Goal: Task Accomplishment & Management: Manage account settings

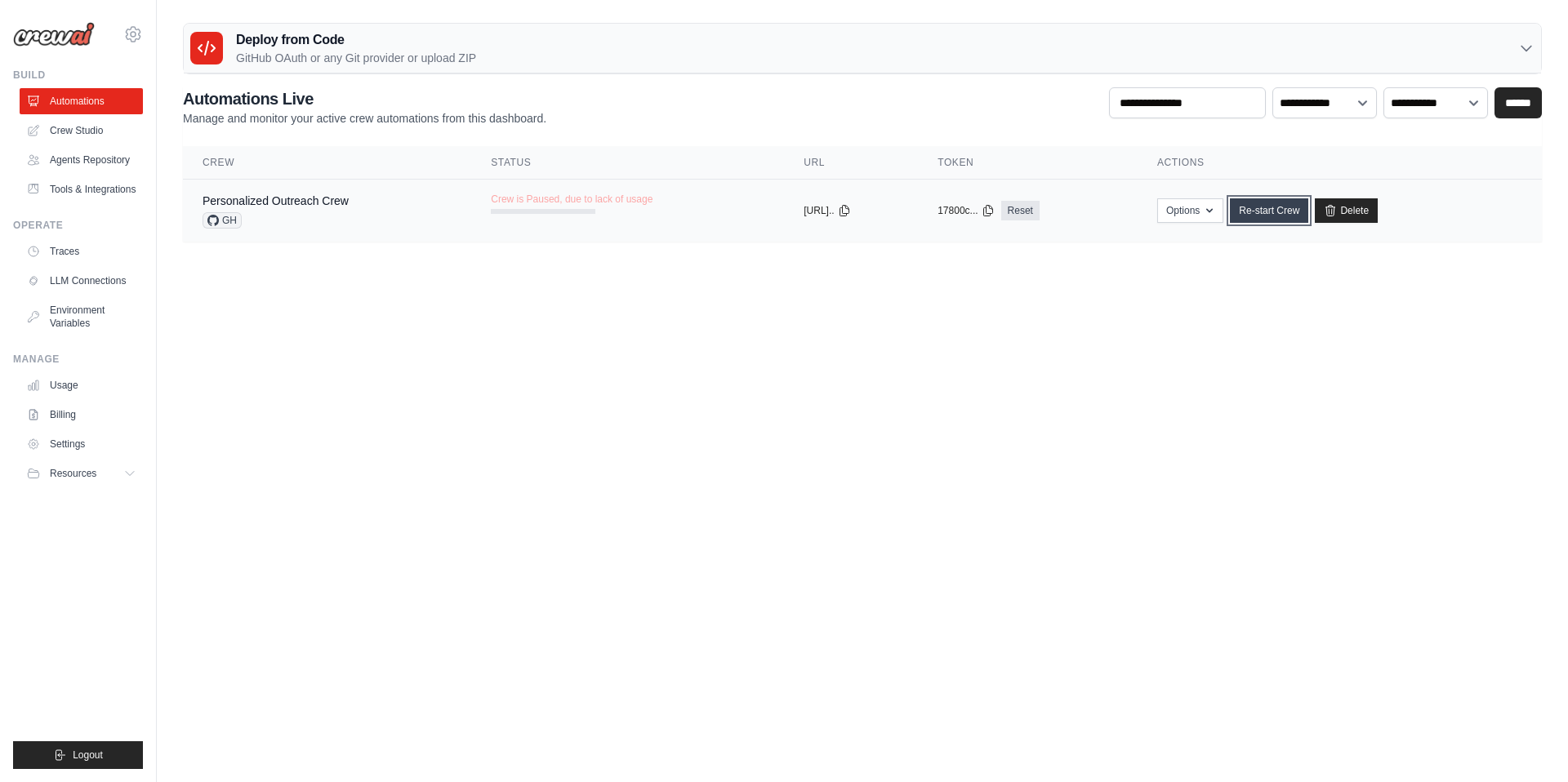
click at [1281, 213] on link "Re-start Crew" at bounding box center [1269, 211] width 79 height 25
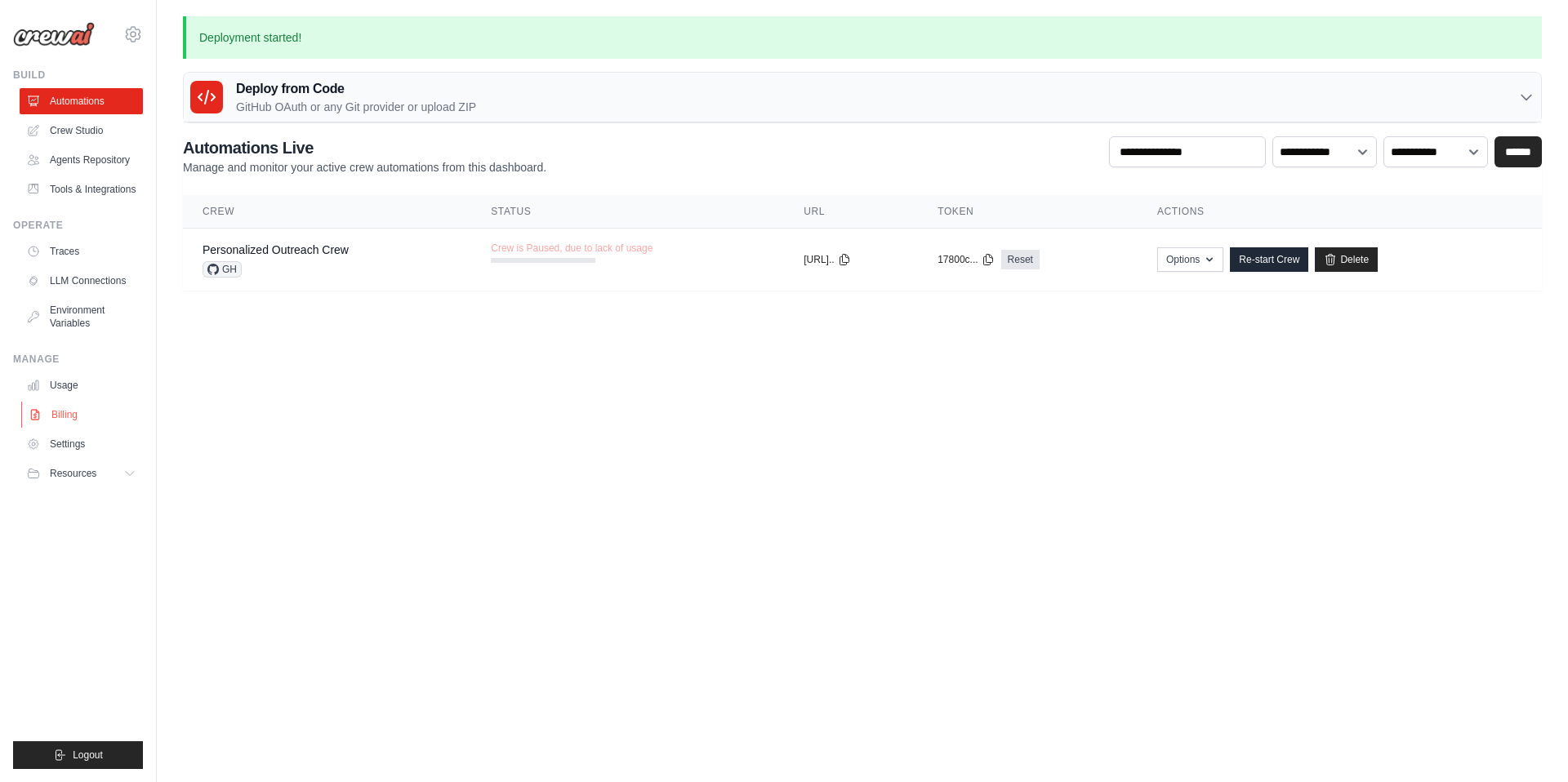
click at [74, 411] on link "Billing" at bounding box center [83, 414] width 123 height 26
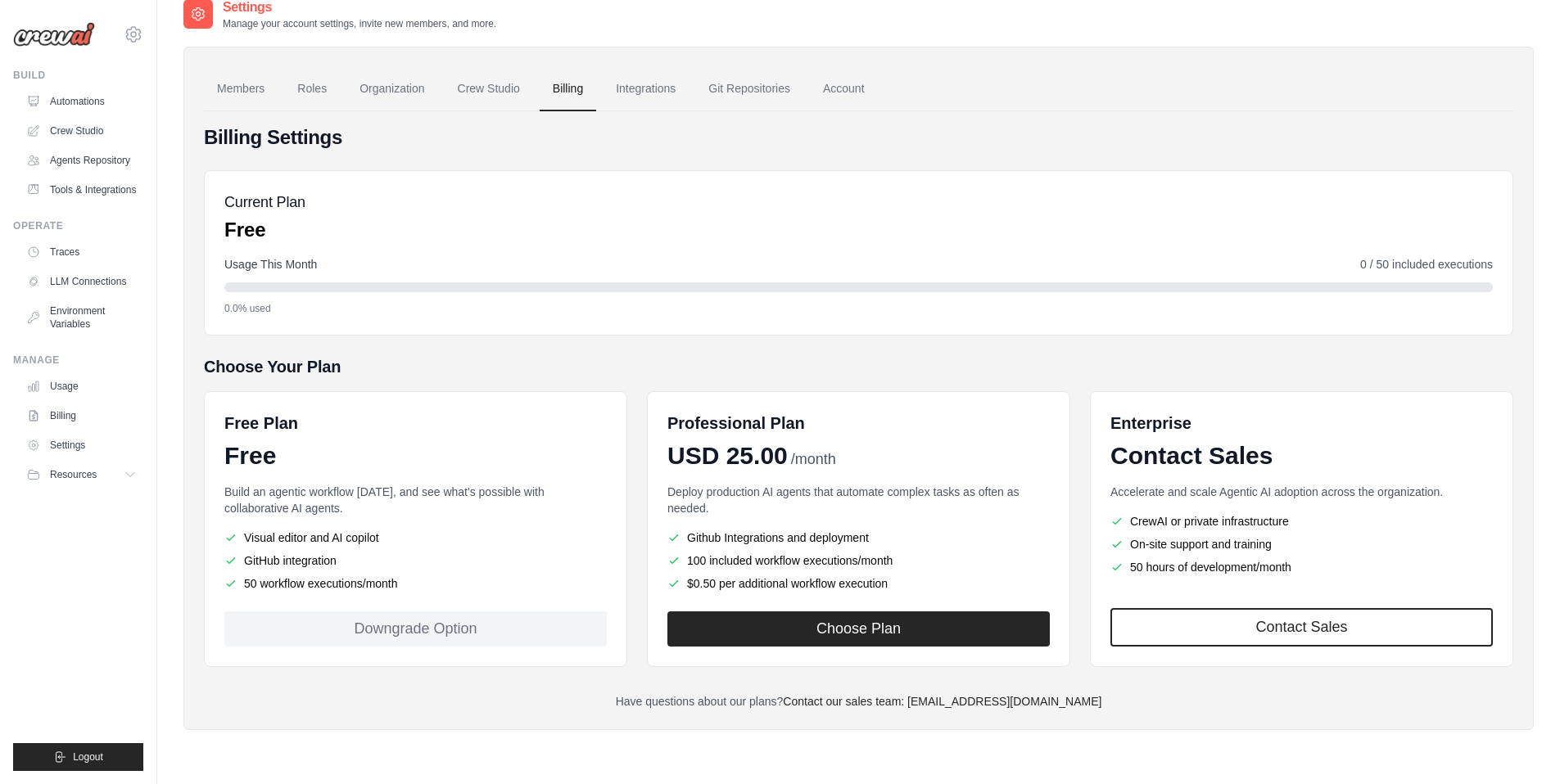
scroll to position [33, 0]
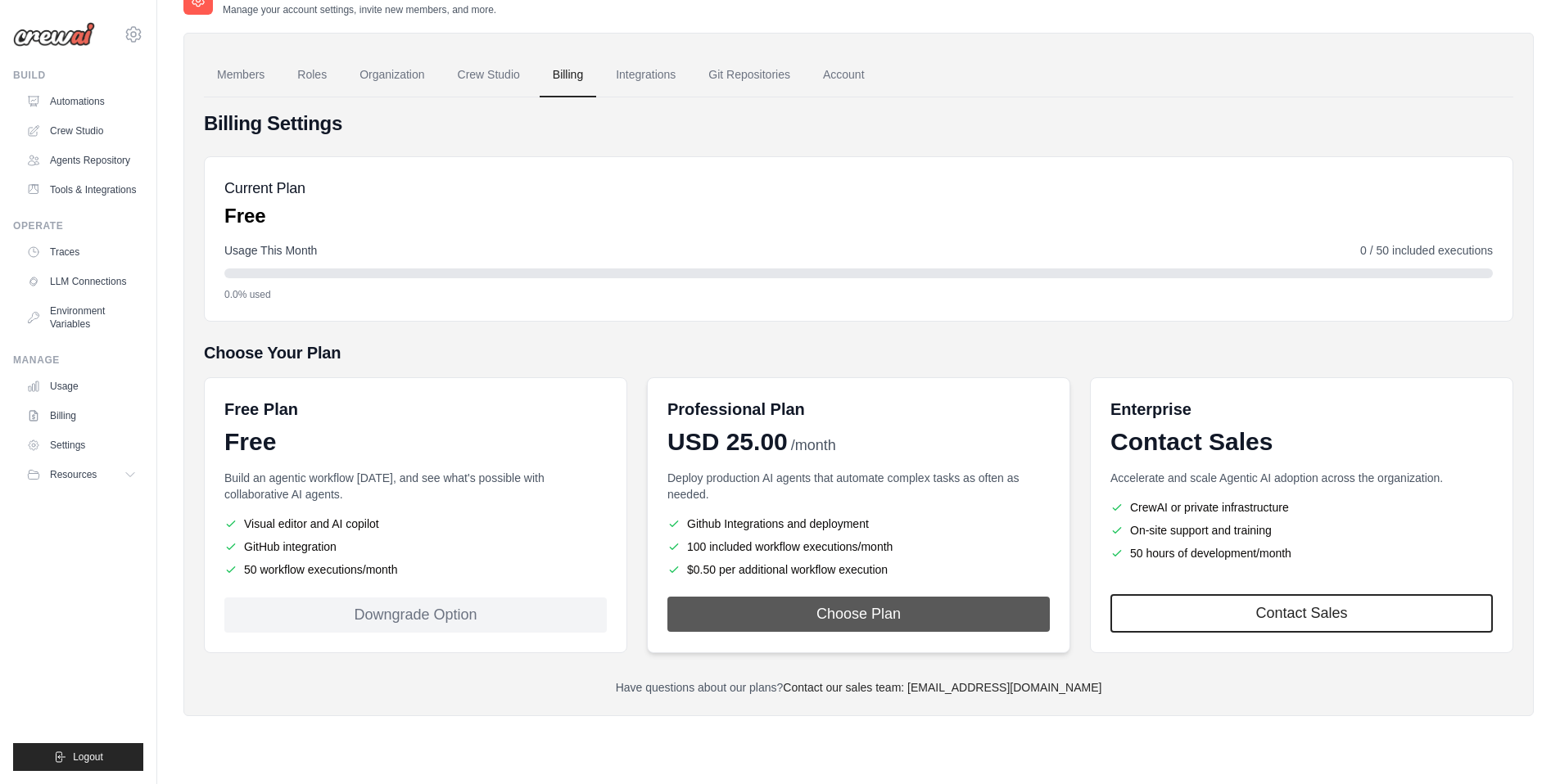
click at [860, 614] on button "Choose Plan" at bounding box center [858, 614] width 382 height 36
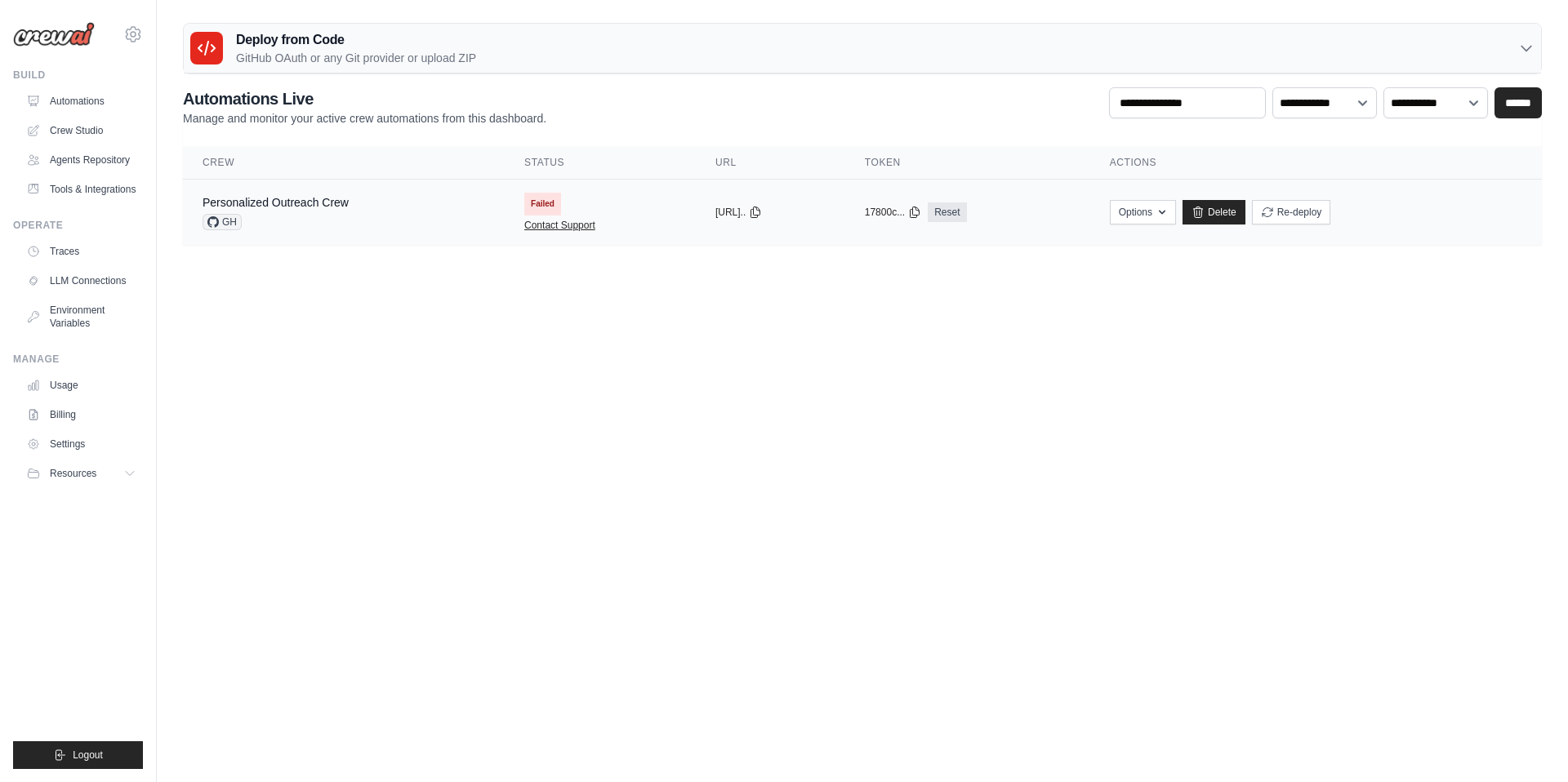
click at [548, 225] on link "Contact Support" at bounding box center [560, 225] width 71 height 13
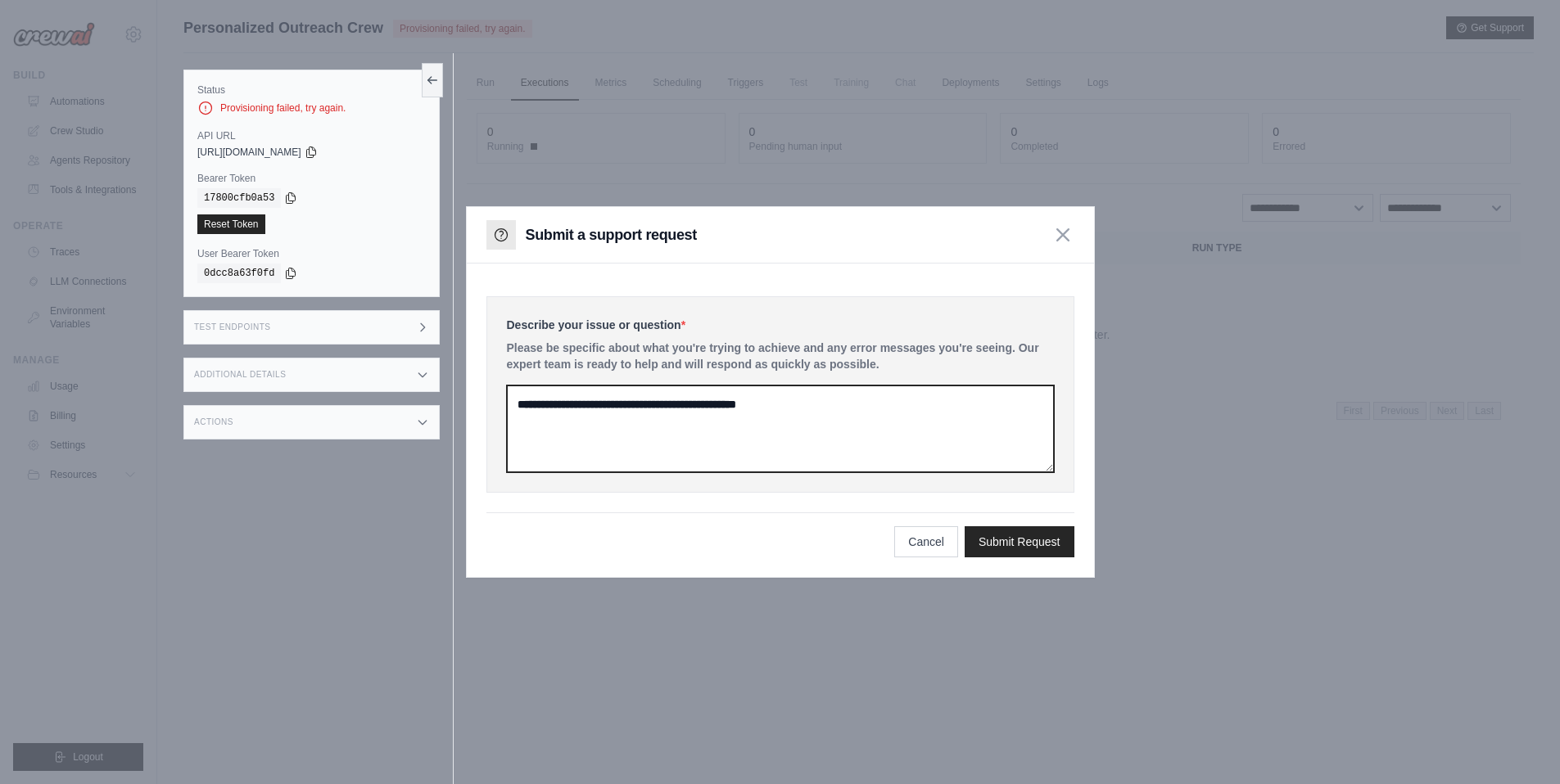
click at [744, 406] on textarea at bounding box center [780, 429] width 547 height 86
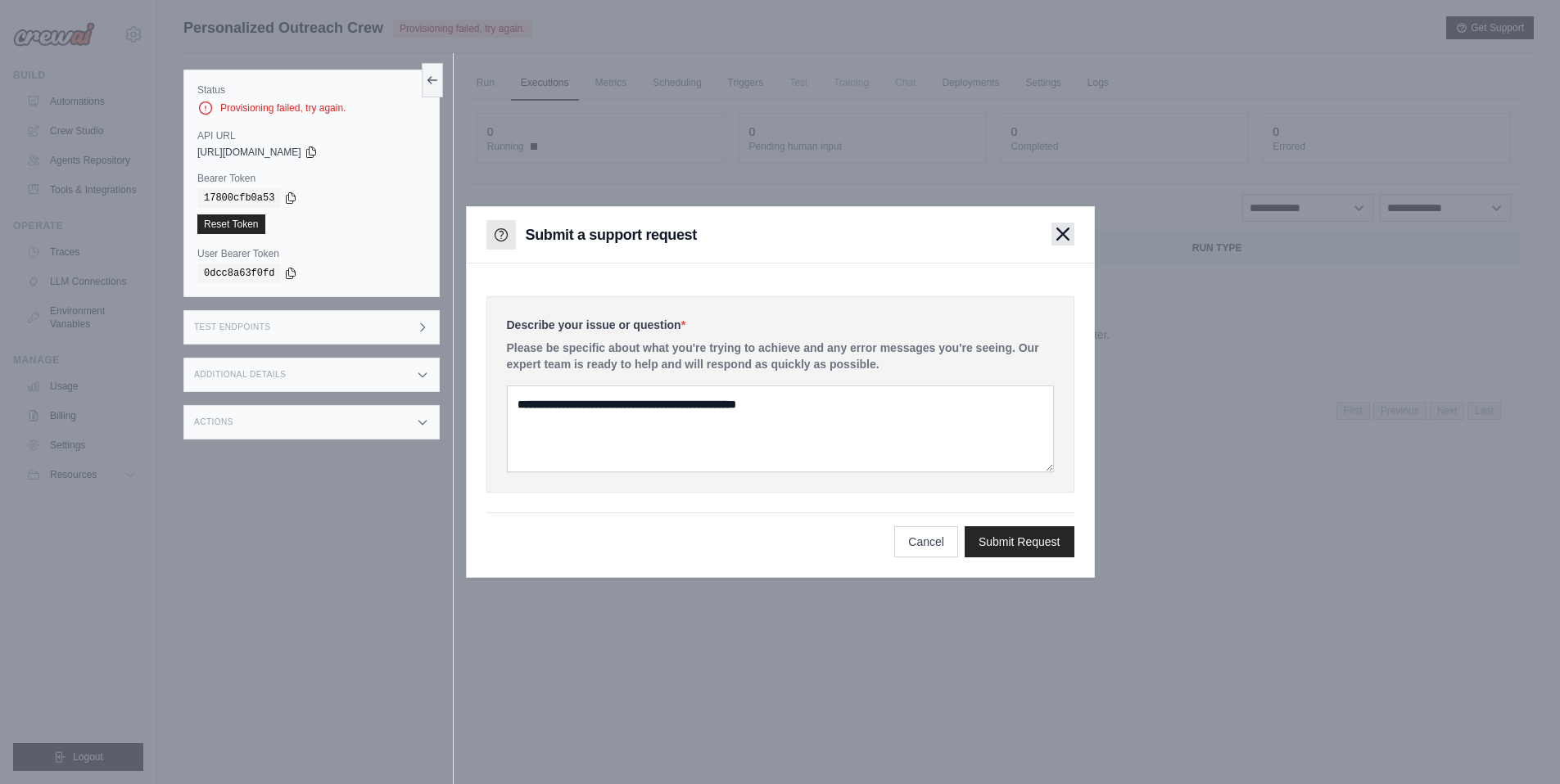
click at [1069, 234] on button "button" at bounding box center [1062, 234] width 23 height 23
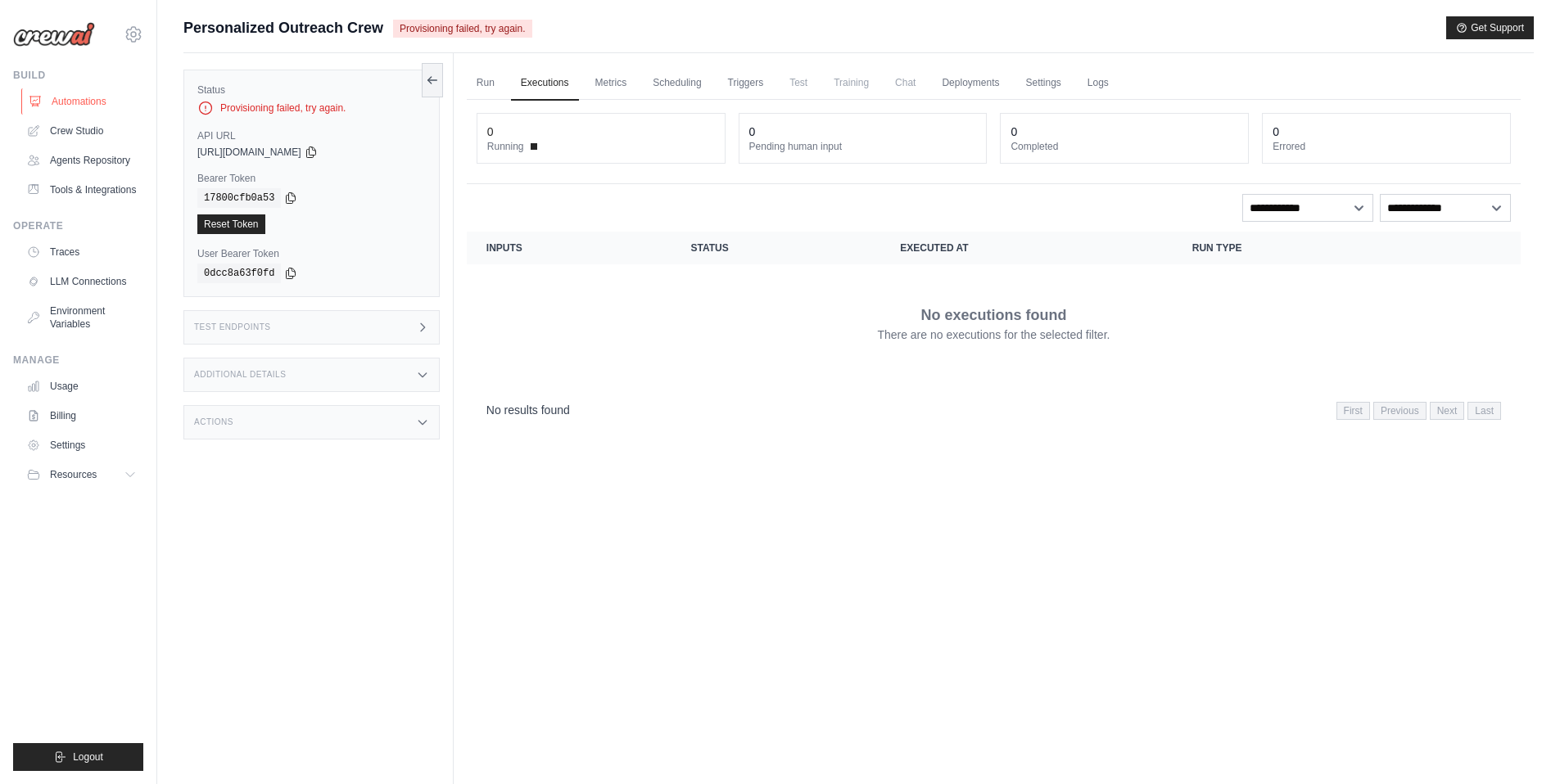
click at [89, 109] on link "Automations" at bounding box center [83, 101] width 124 height 26
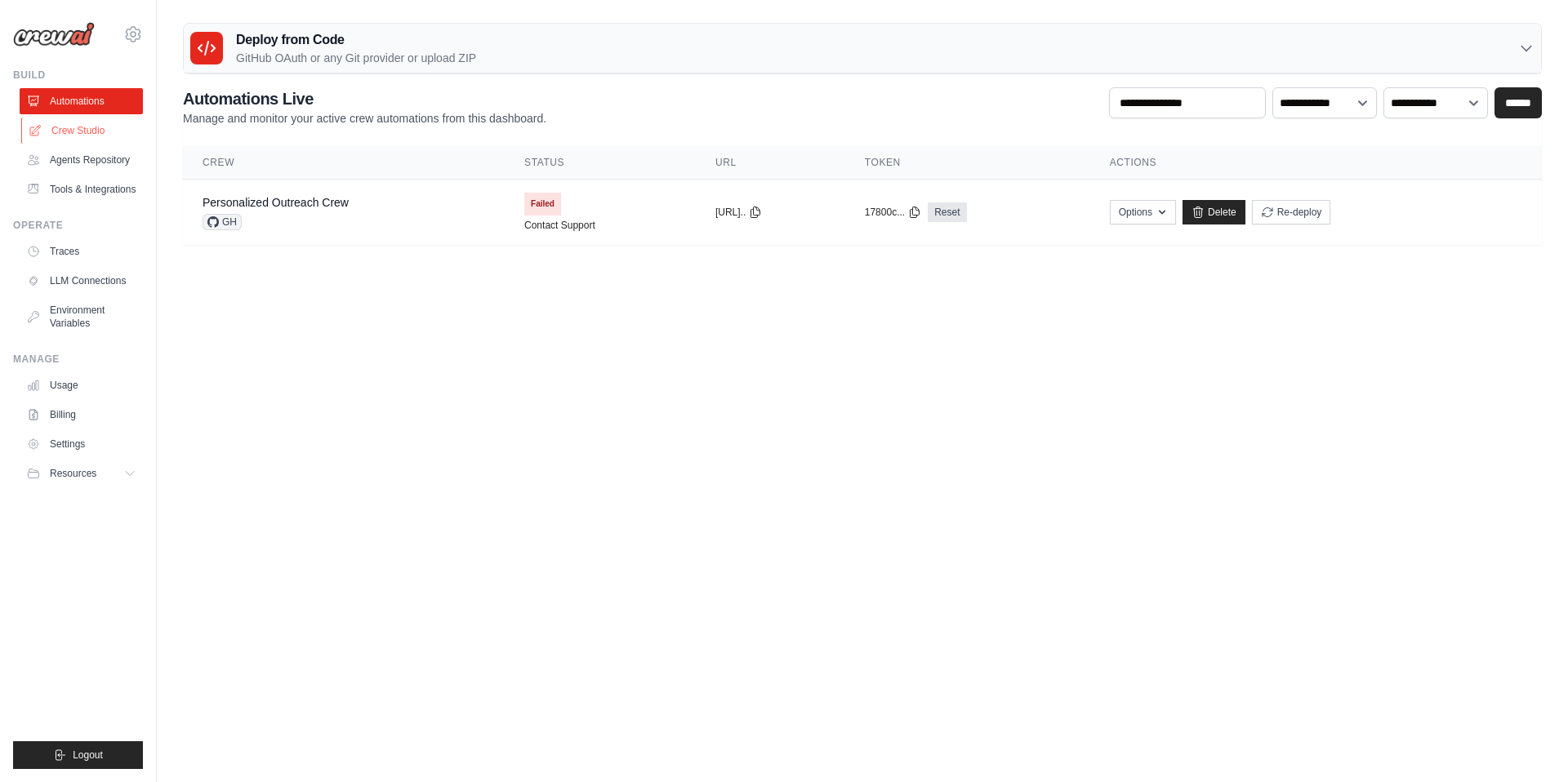
click at [83, 132] on link "Crew Studio" at bounding box center [83, 130] width 123 height 26
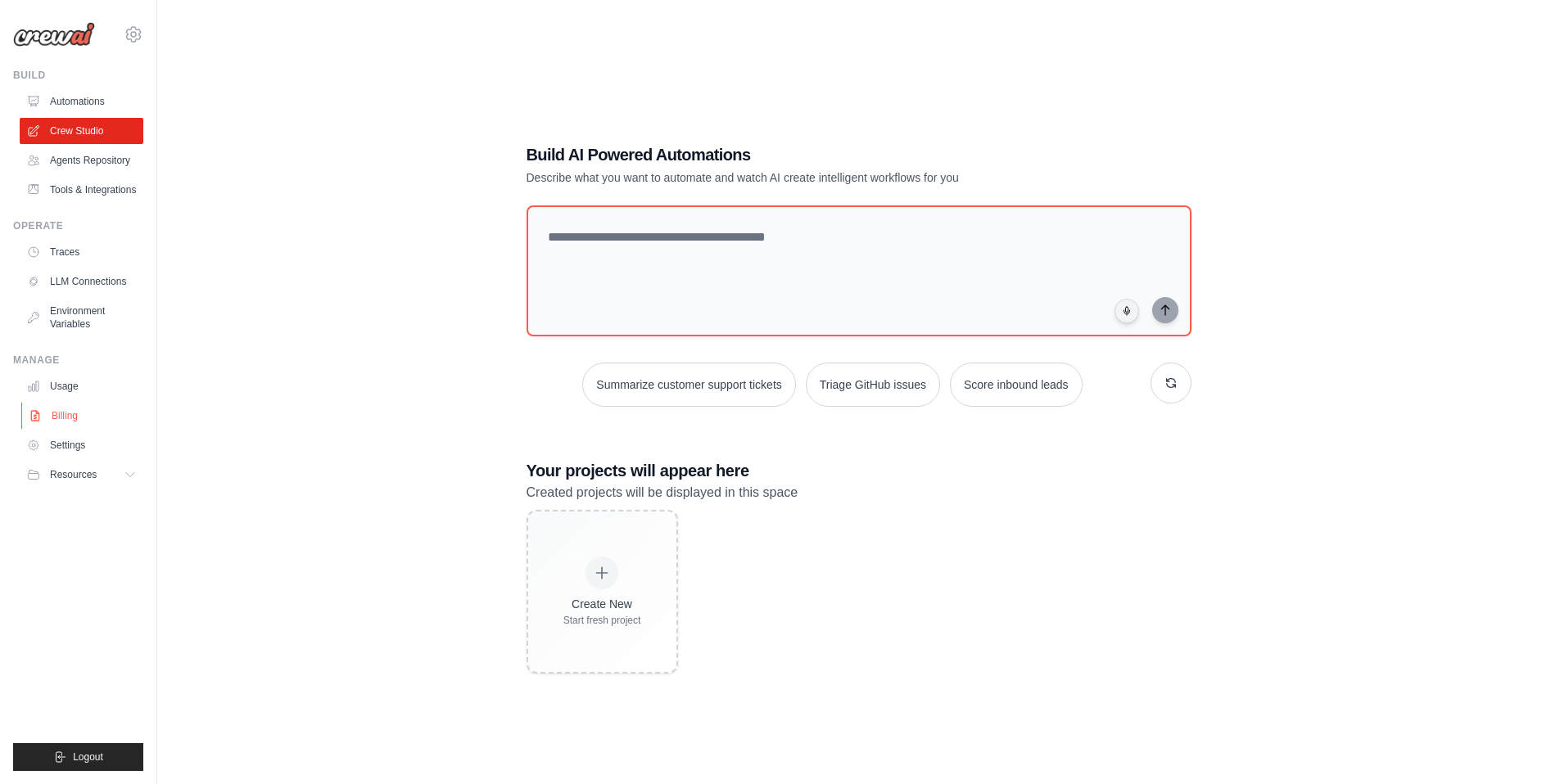
click at [71, 420] on link "Billing" at bounding box center [83, 415] width 124 height 26
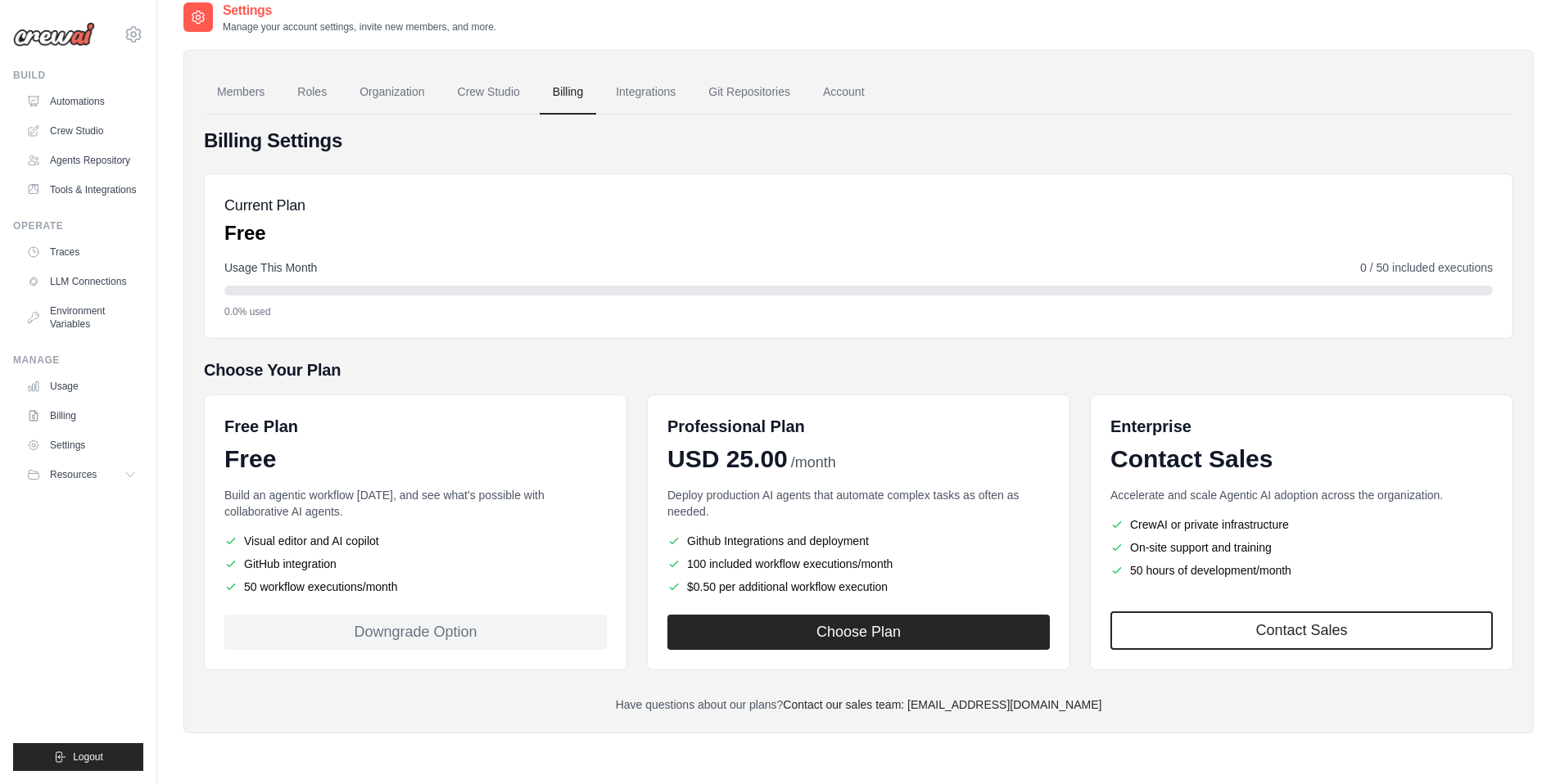
scroll to position [33, 0]
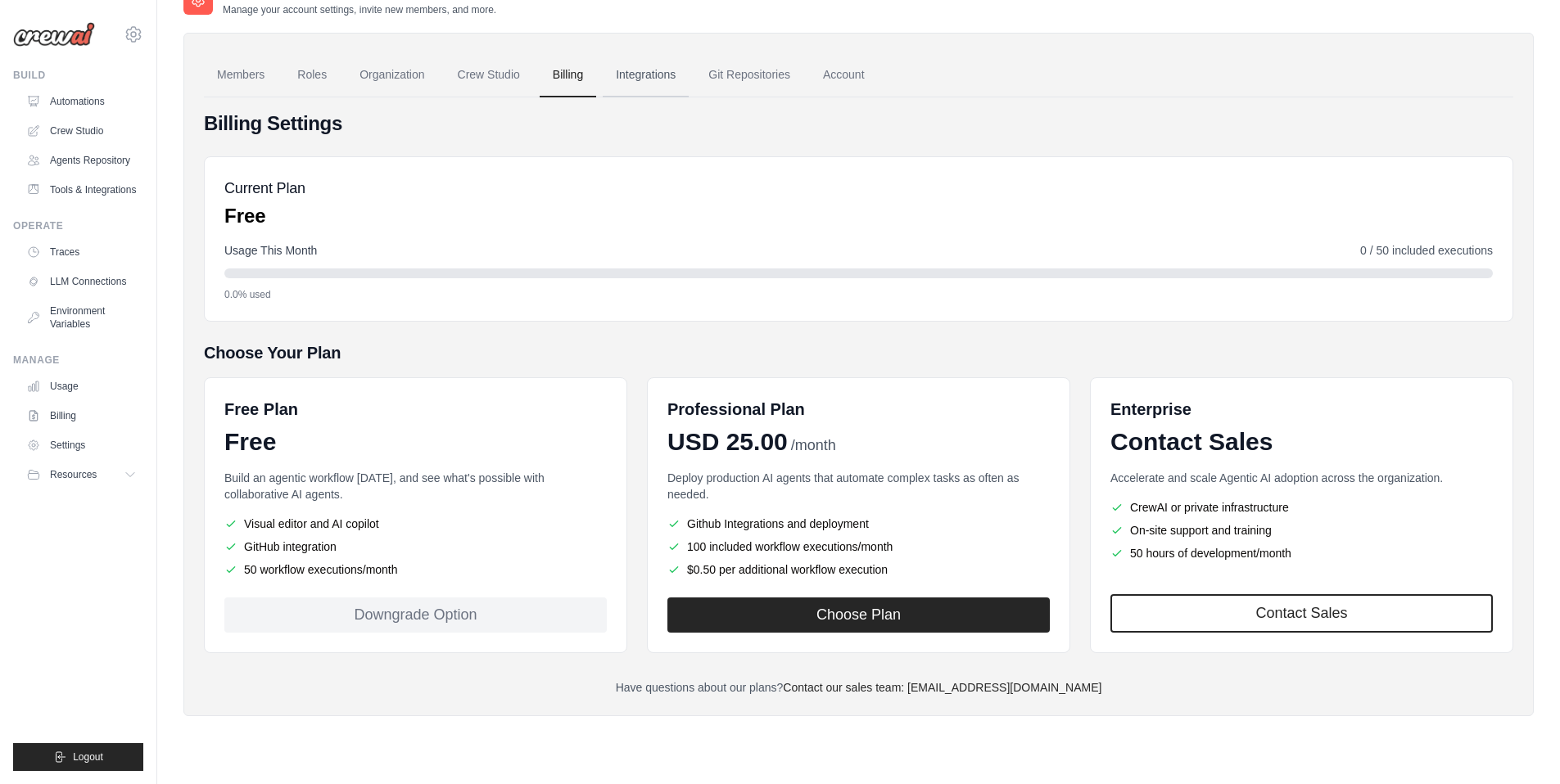
click at [633, 82] on link "Integrations" at bounding box center [645, 75] width 86 height 44
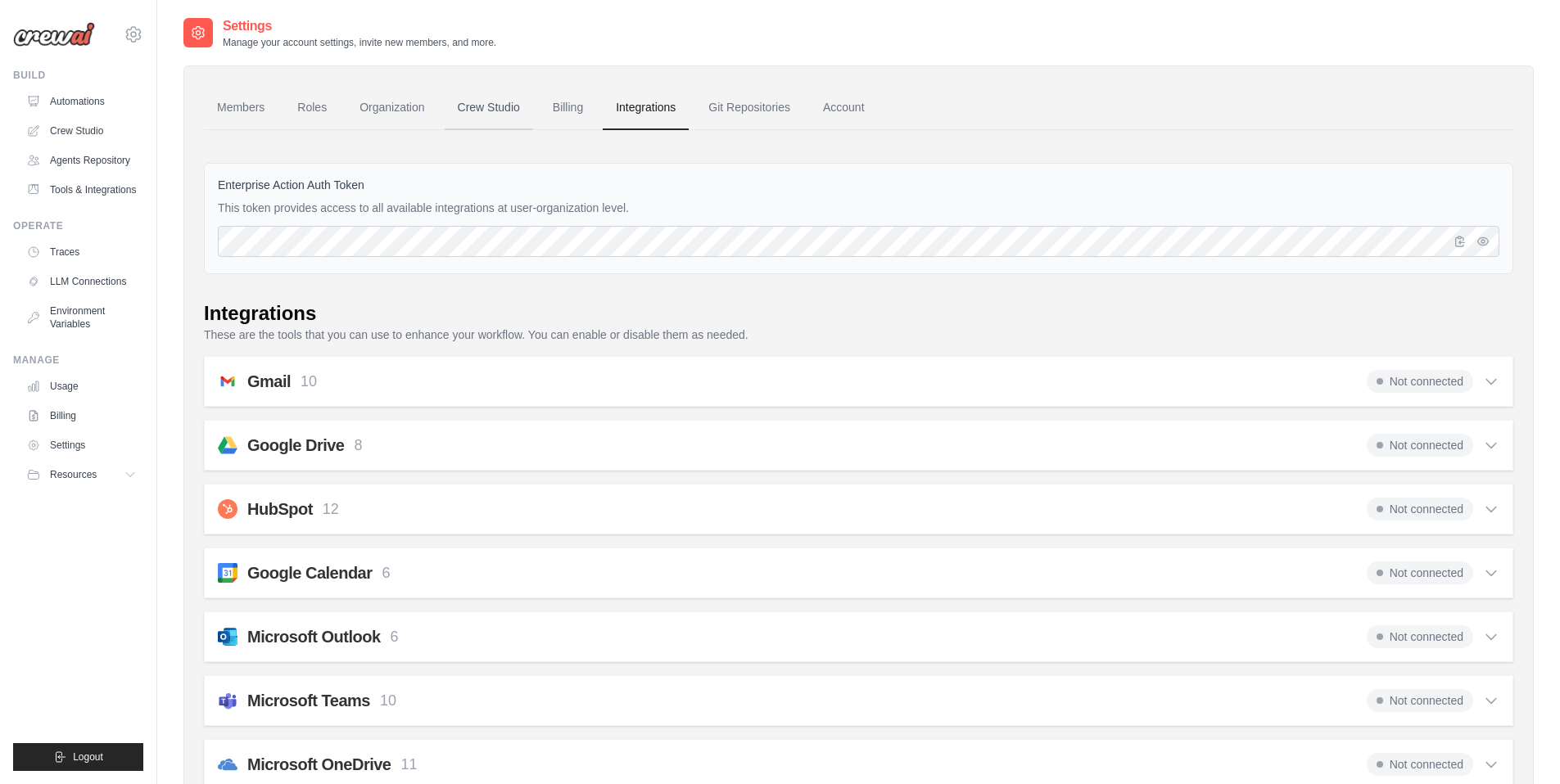
click at [491, 111] on link "Crew Studio" at bounding box center [488, 108] width 88 height 44
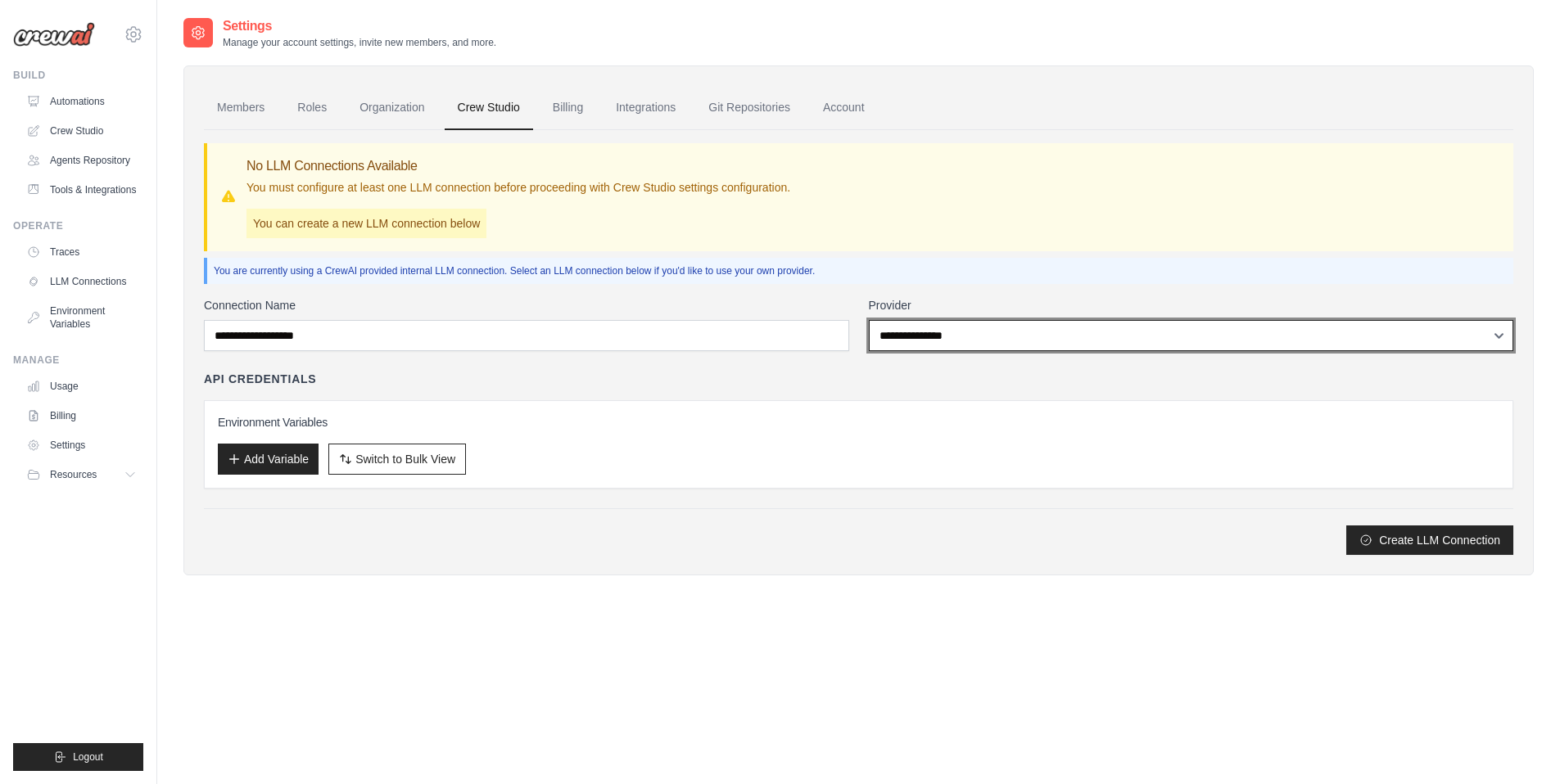
click at [954, 331] on select "**********" at bounding box center [1191, 336] width 645 height 31
select select "*********"
click at [869, 320] on select "**********" at bounding box center [1191, 336] width 645 height 31
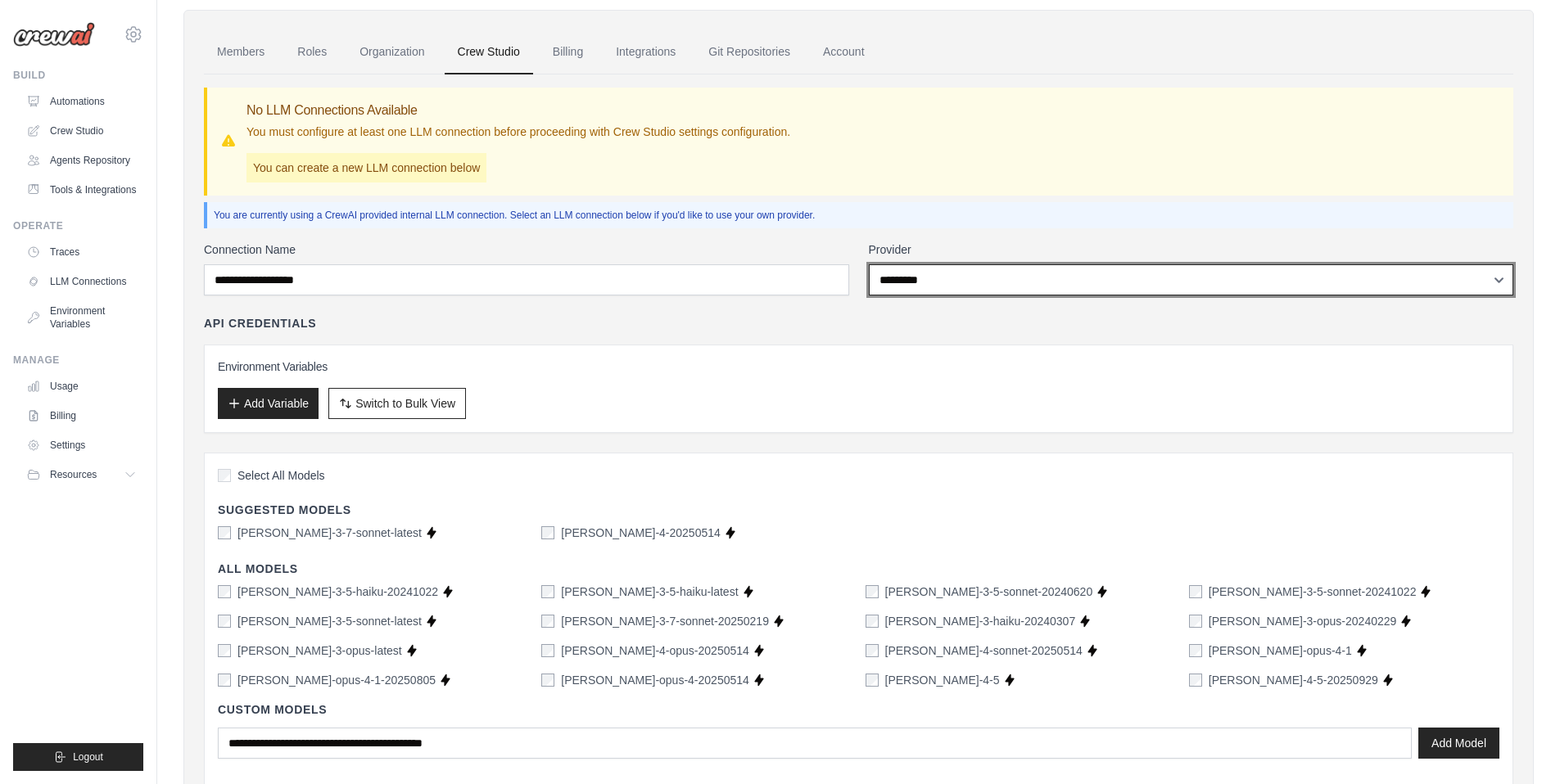
scroll to position [186, 0]
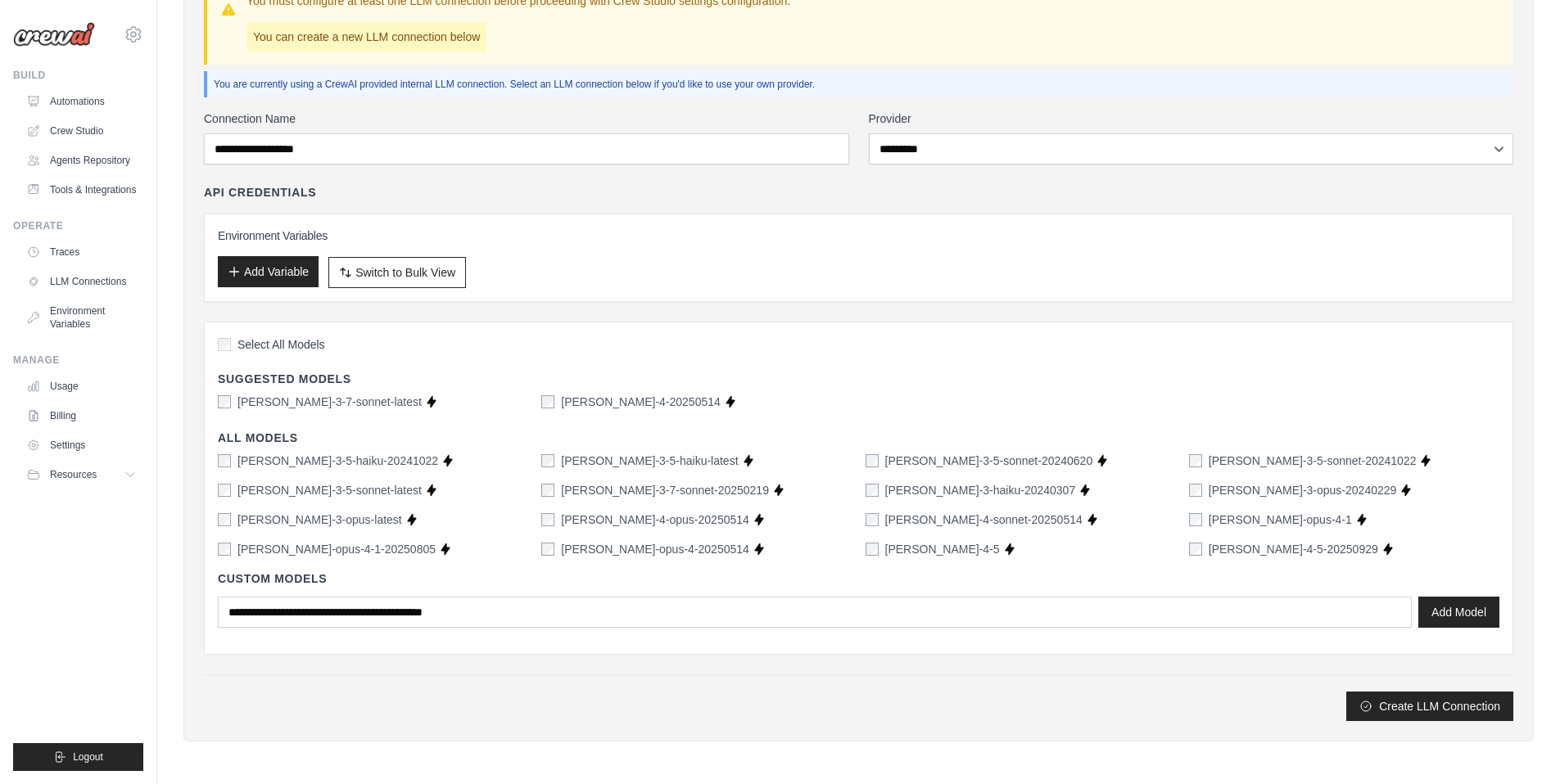
click at [276, 281] on button "Add Variable" at bounding box center [268, 271] width 101 height 31
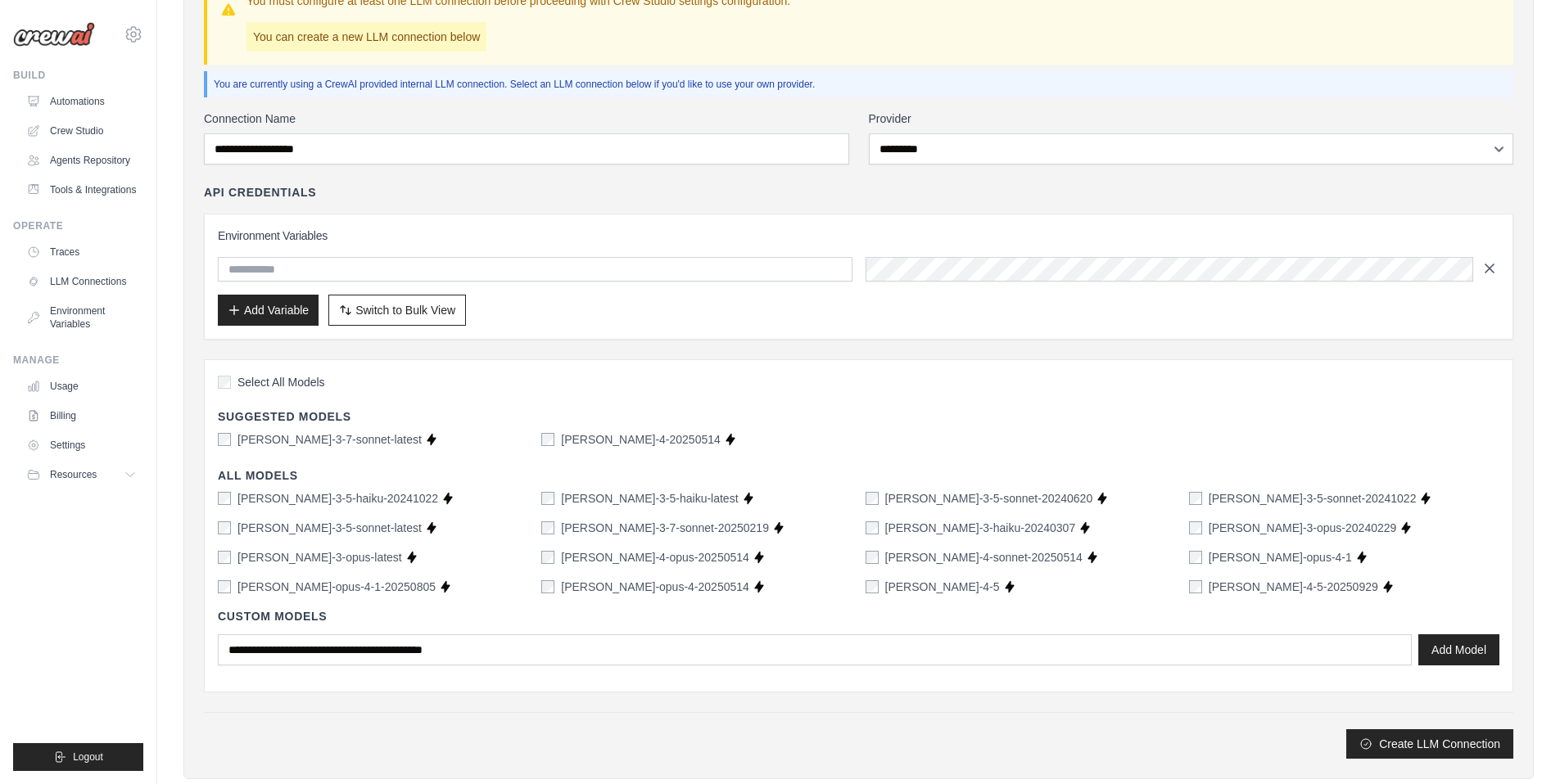
click at [1484, 272] on icon "button" at bounding box center [1489, 268] width 16 height 16
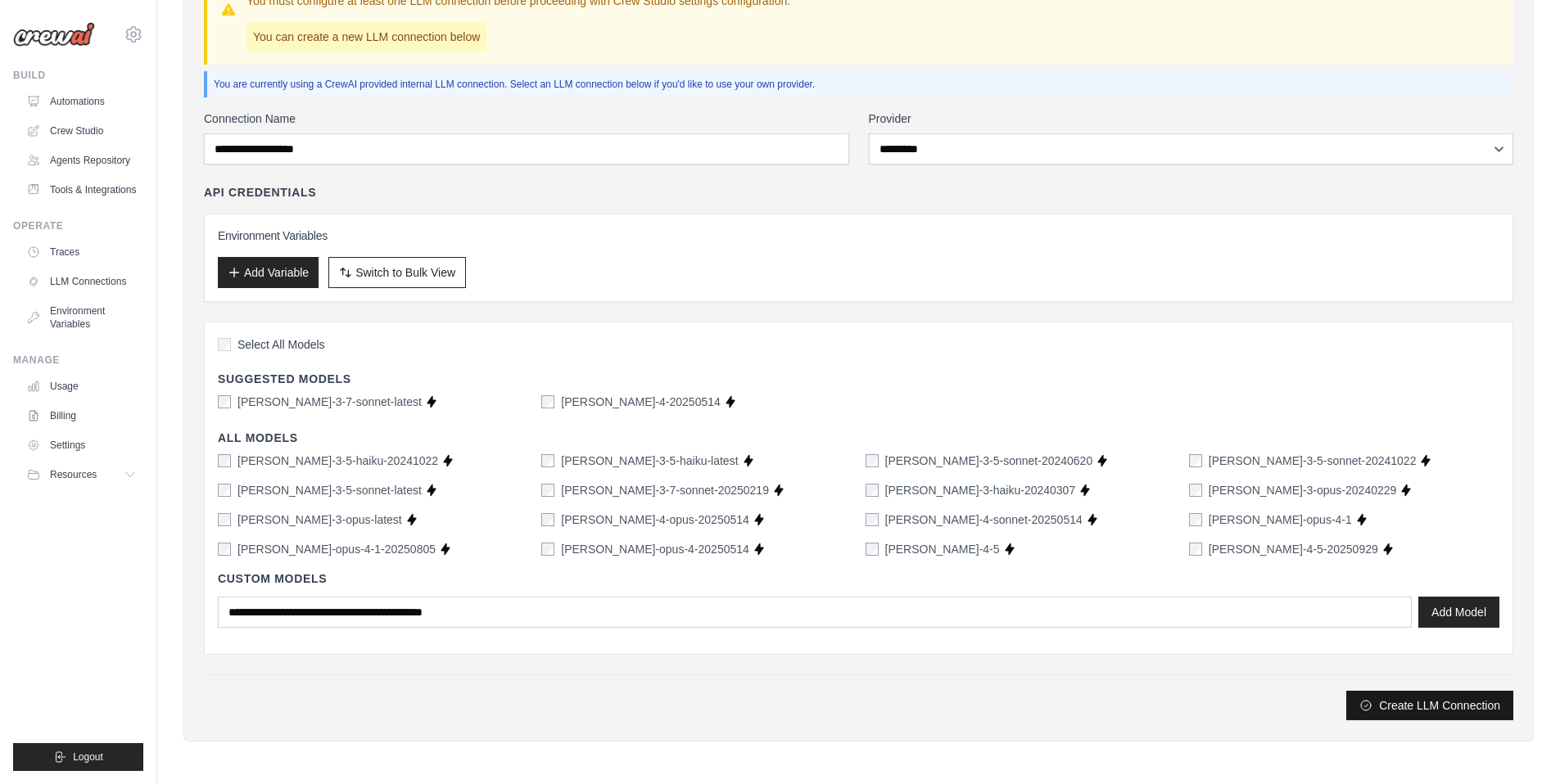
click at [1422, 704] on button "Create LLM Connection" at bounding box center [1429, 705] width 167 height 30
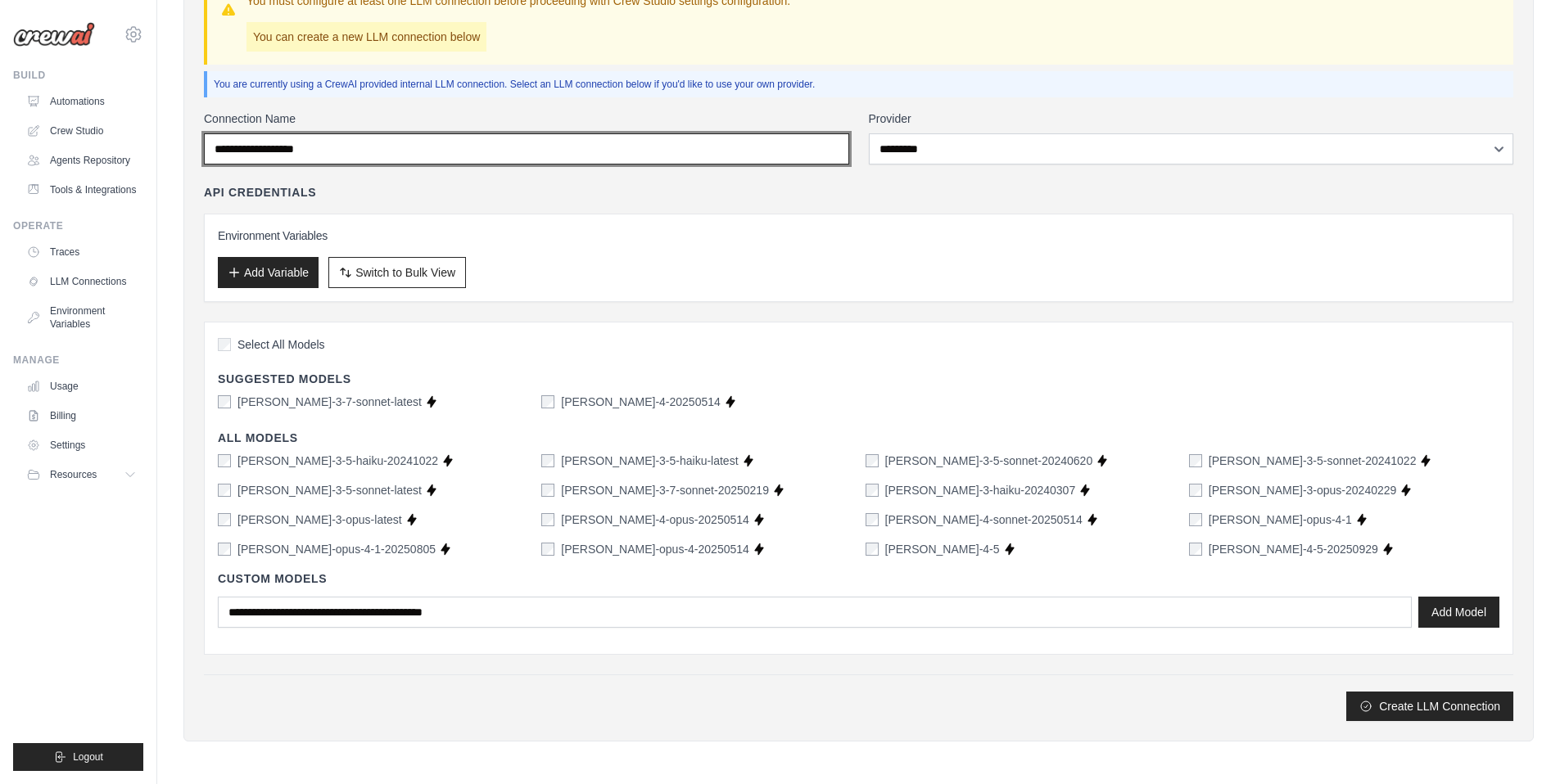
click at [537, 153] on input "Connection Name" at bounding box center [526, 148] width 645 height 31
type input "******"
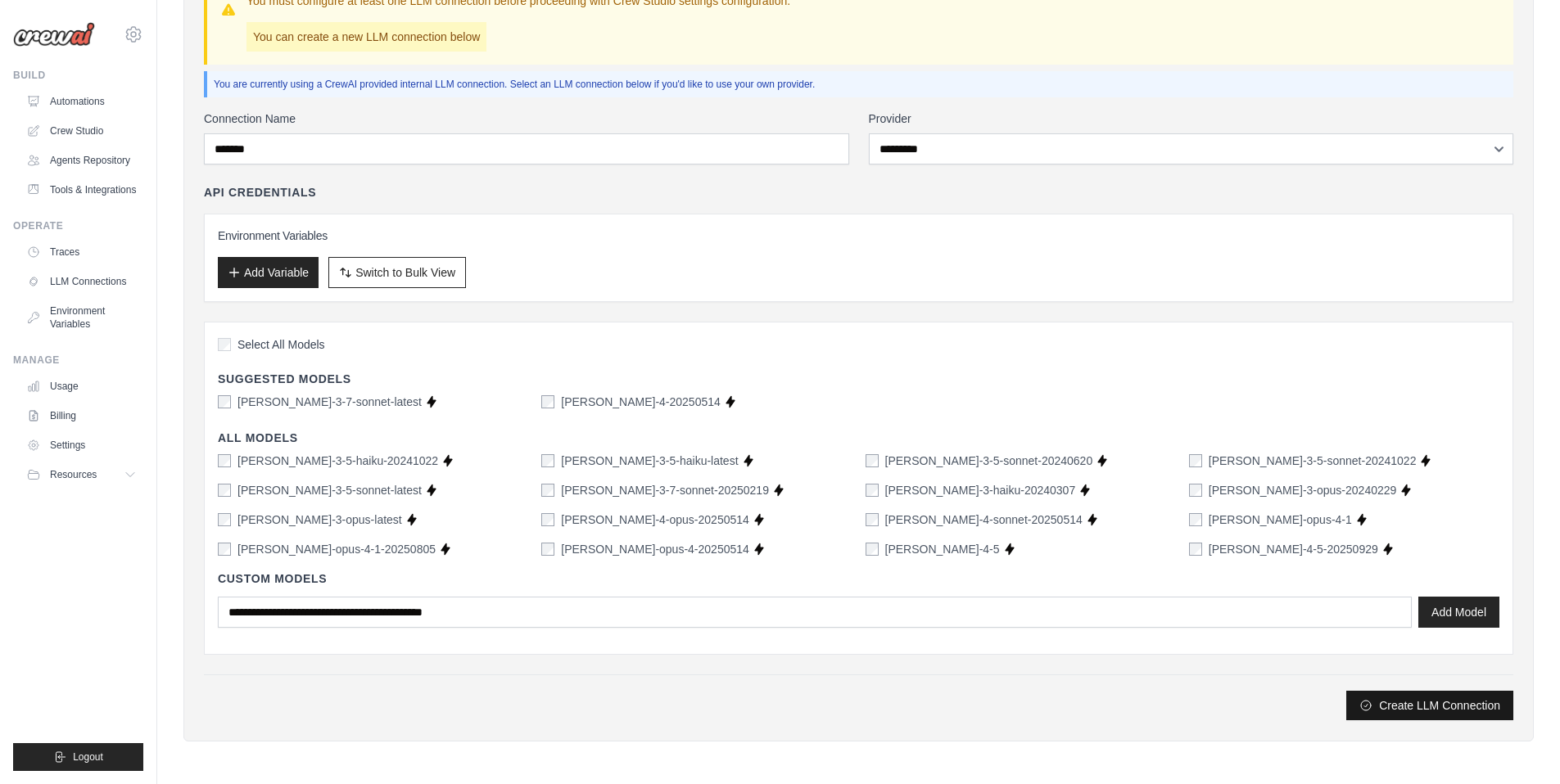
click at [1414, 713] on button "Create LLM Connection" at bounding box center [1429, 705] width 167 height 30
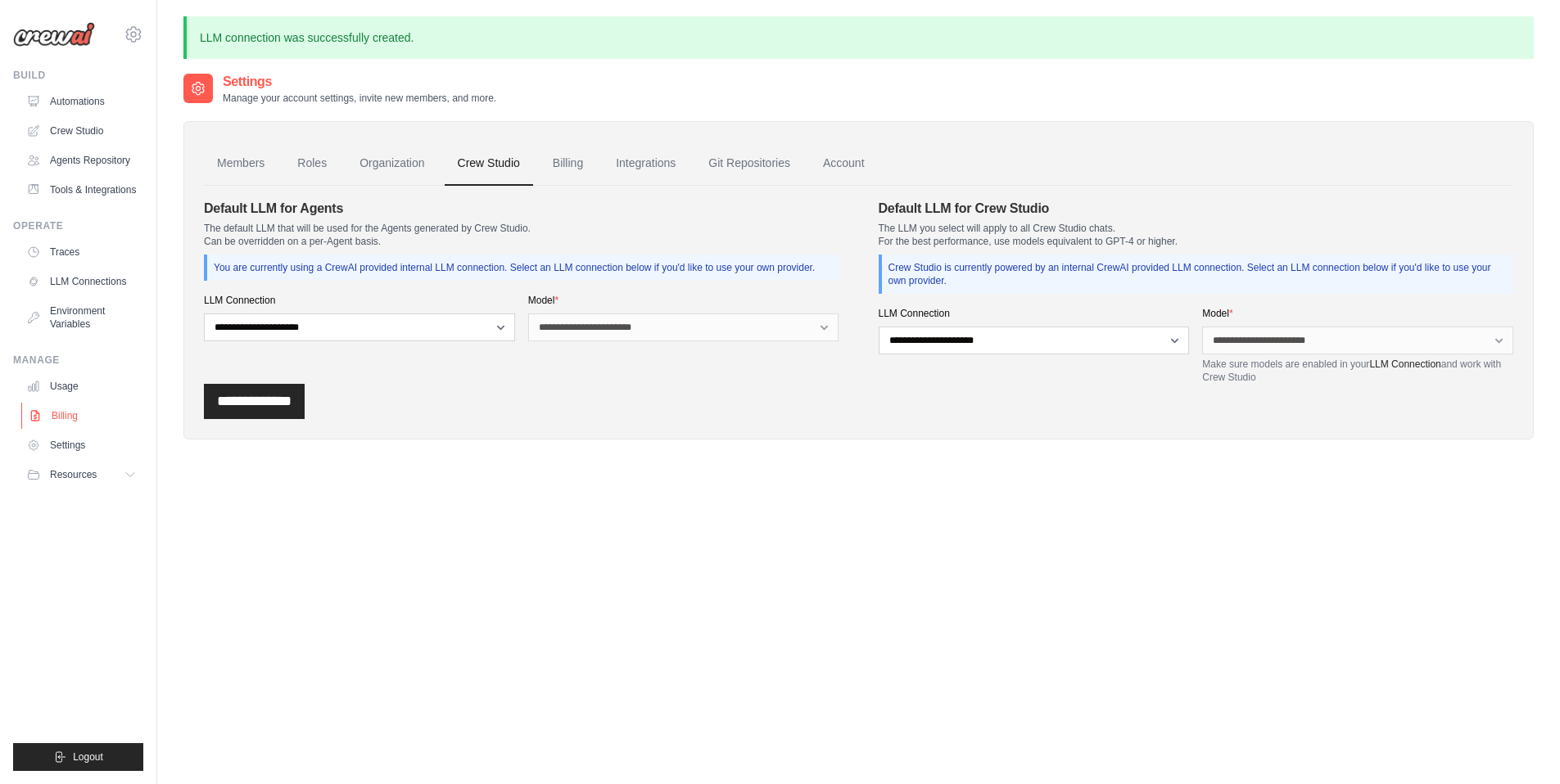
click at [69, 414] on link "Billing" at bounding box center [83, 415] width 124 height 26
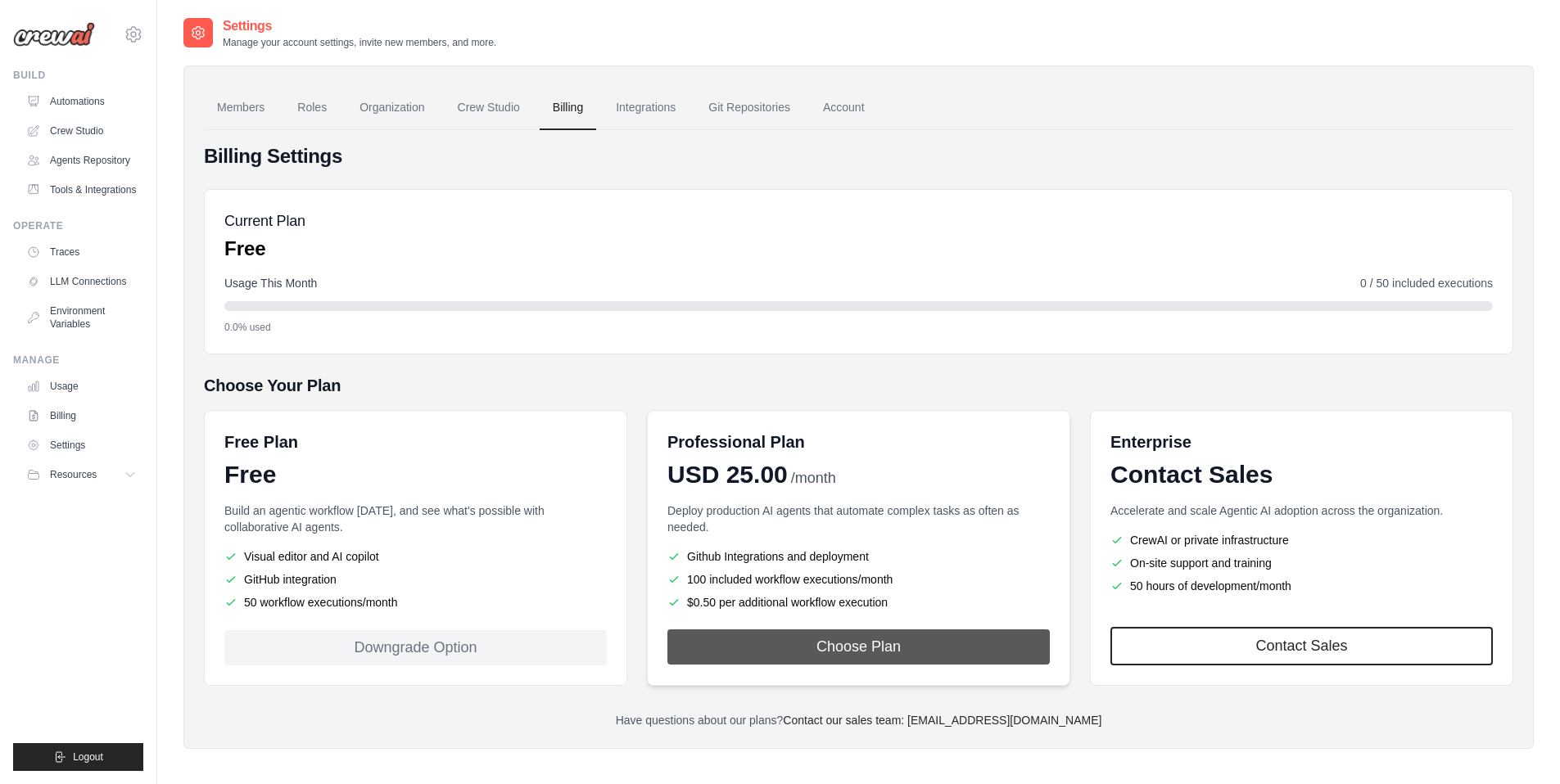
click at [839, 660] on button "Choose Plan" at bounding box center [858, 648] width 382 height 36
